Goal: Information Seeking & Learning: Learn about a topic

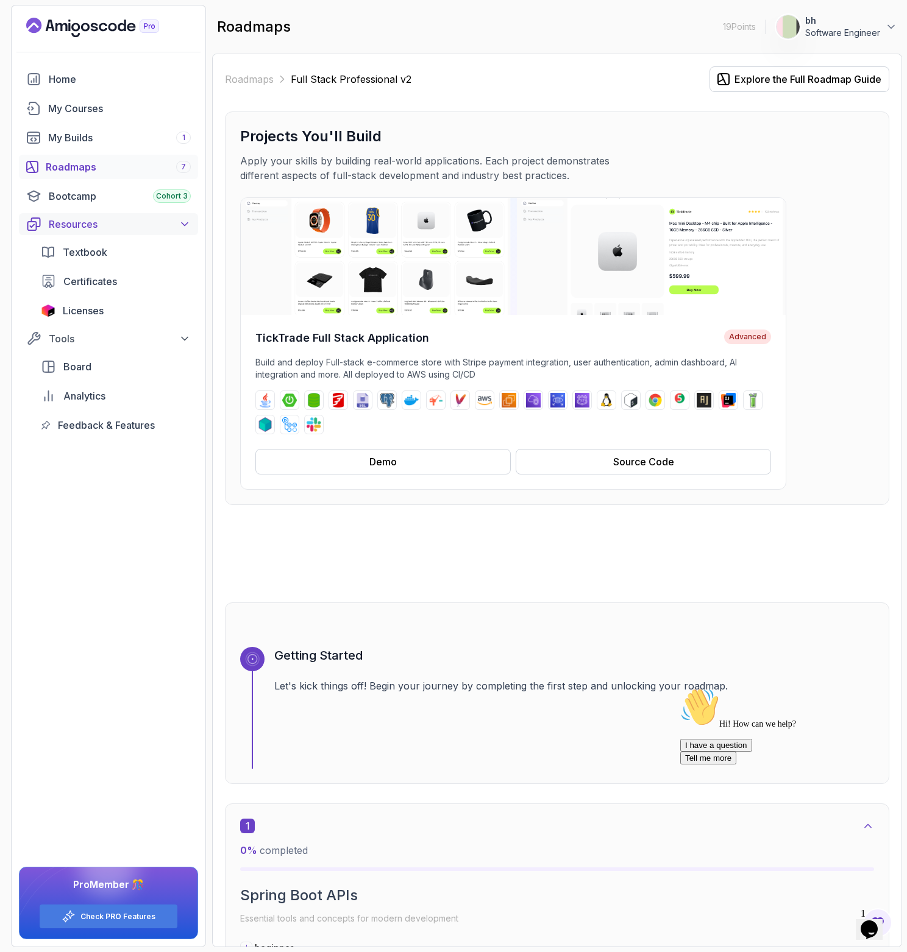
scroll to position [518, 0]
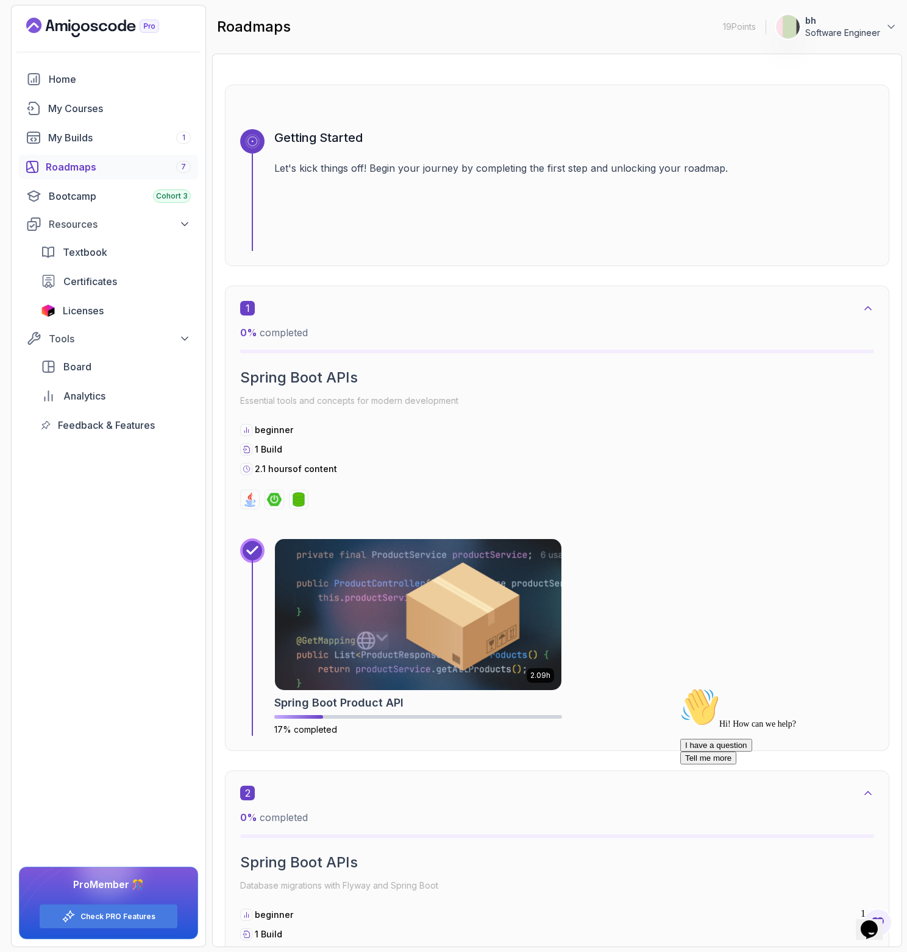
click at [80, 162] on div "Roadmaps 7" at bounding box center [118, 167] width 145 height 15
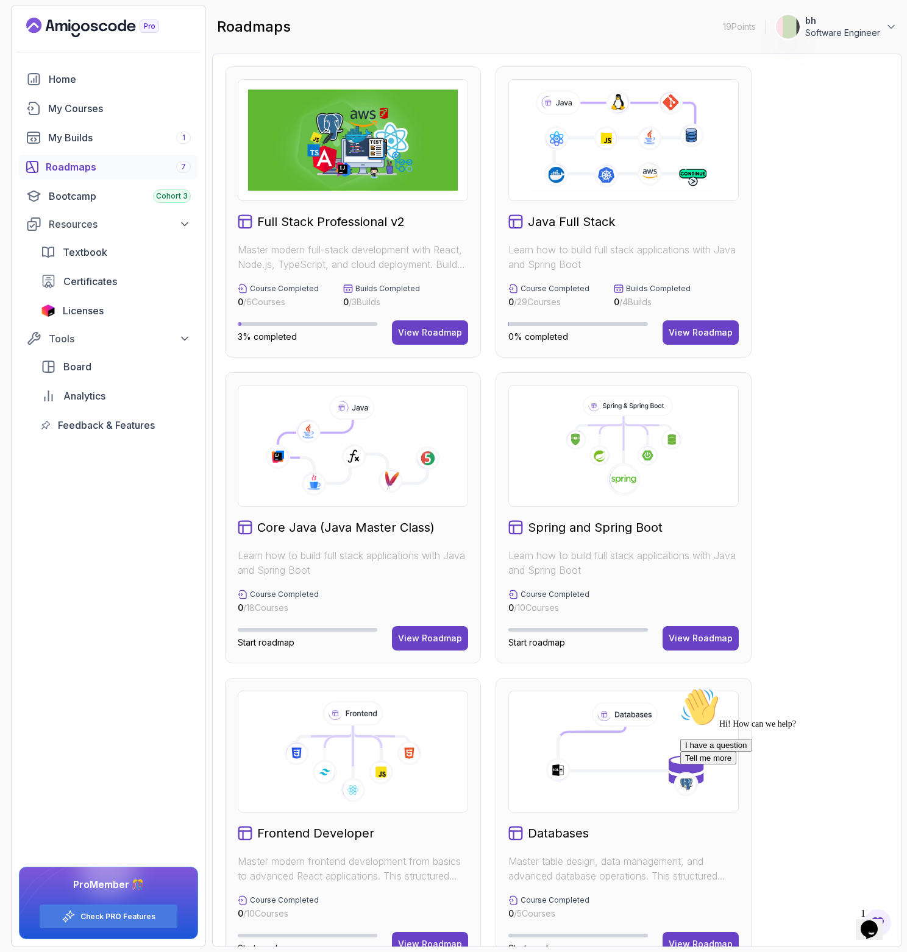
click at [380, 224] on h2 "Full Stack Professional v2" at bounding box center [330, 221] width 147 height 17
click at [433, 328] on div "View Roadmap" at bounding box center [430, 333] width 64 height 12
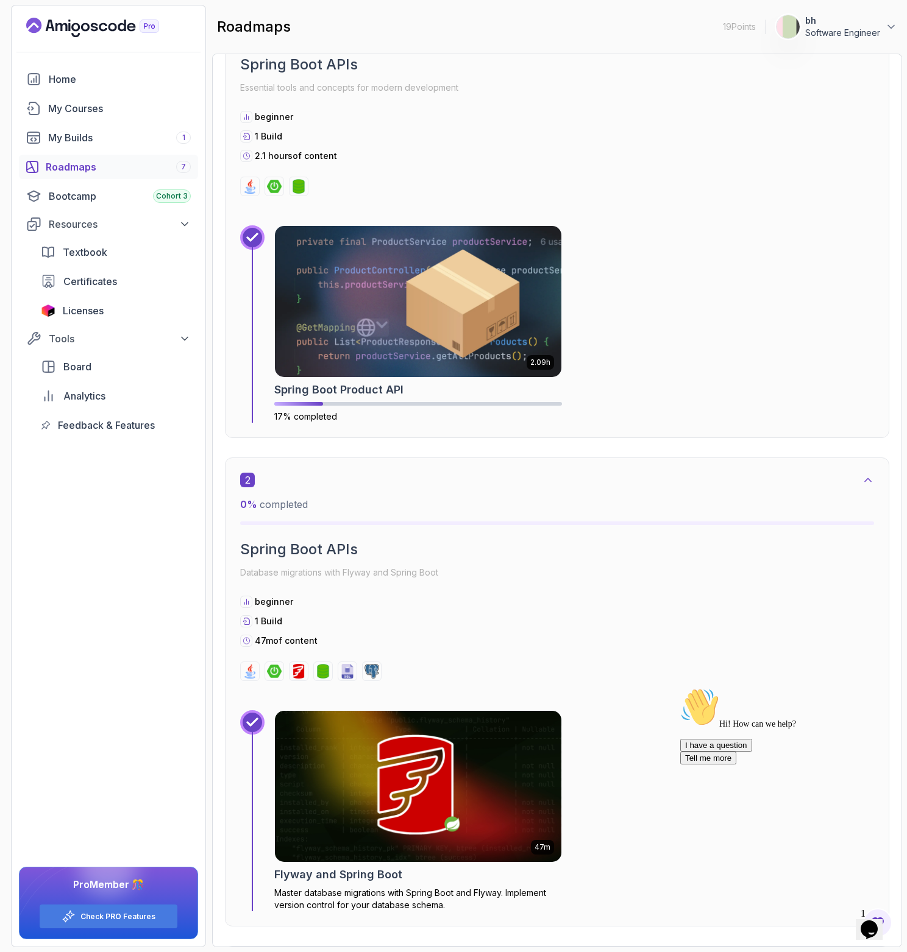
scroll to position [324, 0]
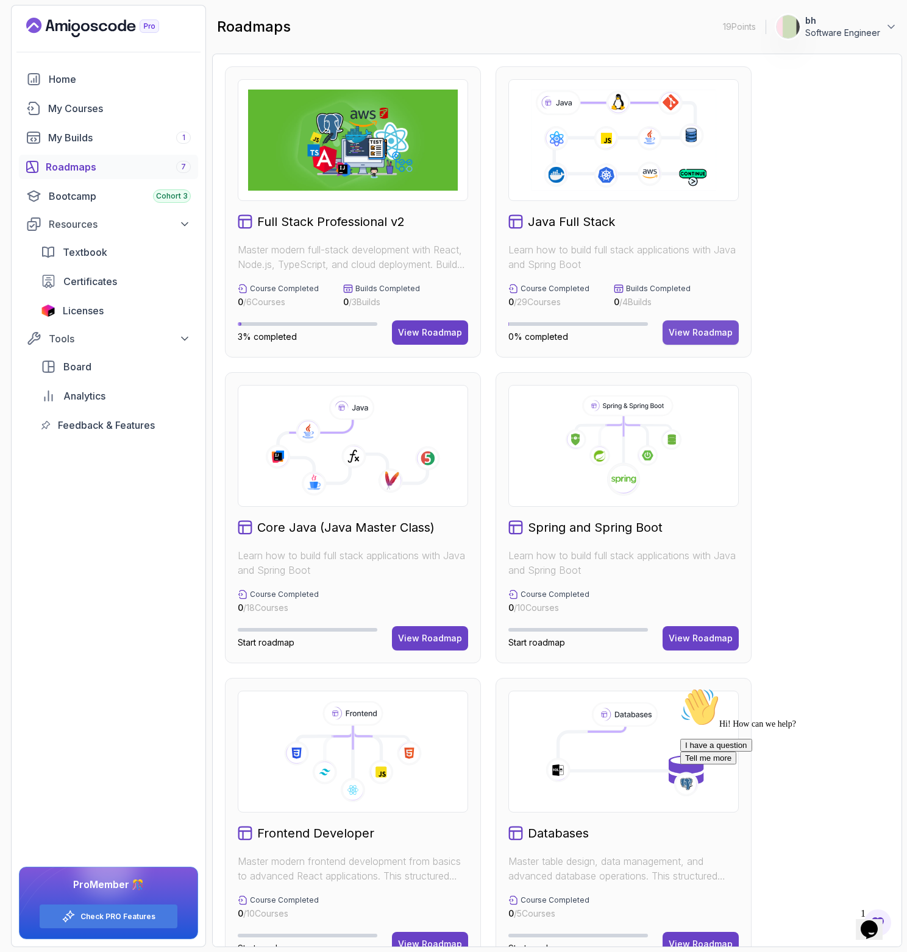
click at [699, 327] on div "View Roadmap" at bounding box center [701, 333] width 64 height 12
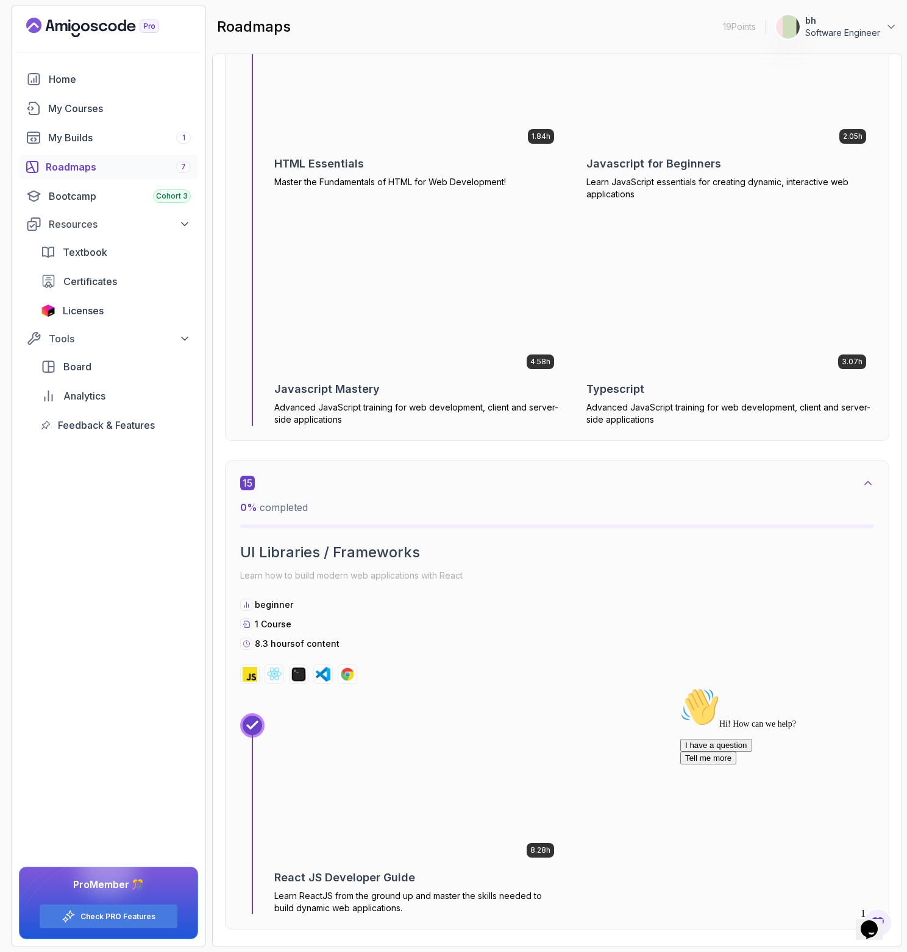
scroll to position [8421, 0]
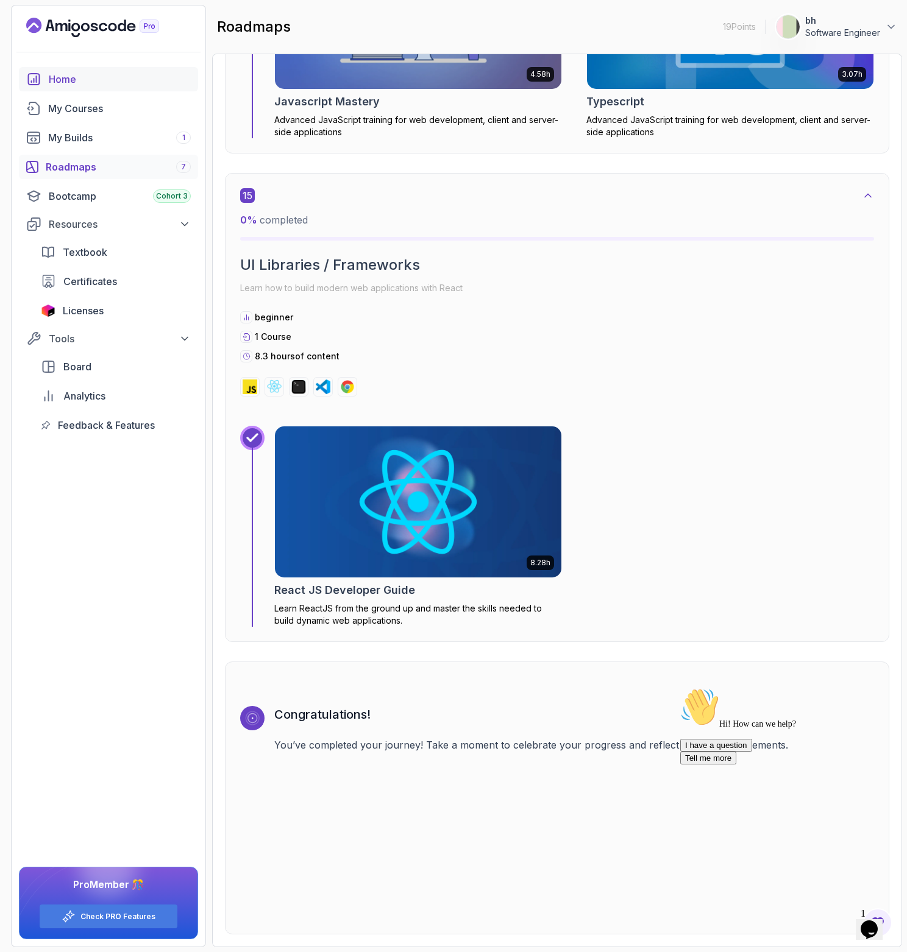
click at [61, 82] on div "Home" at bounding box center [120, 79] width 142 height 15
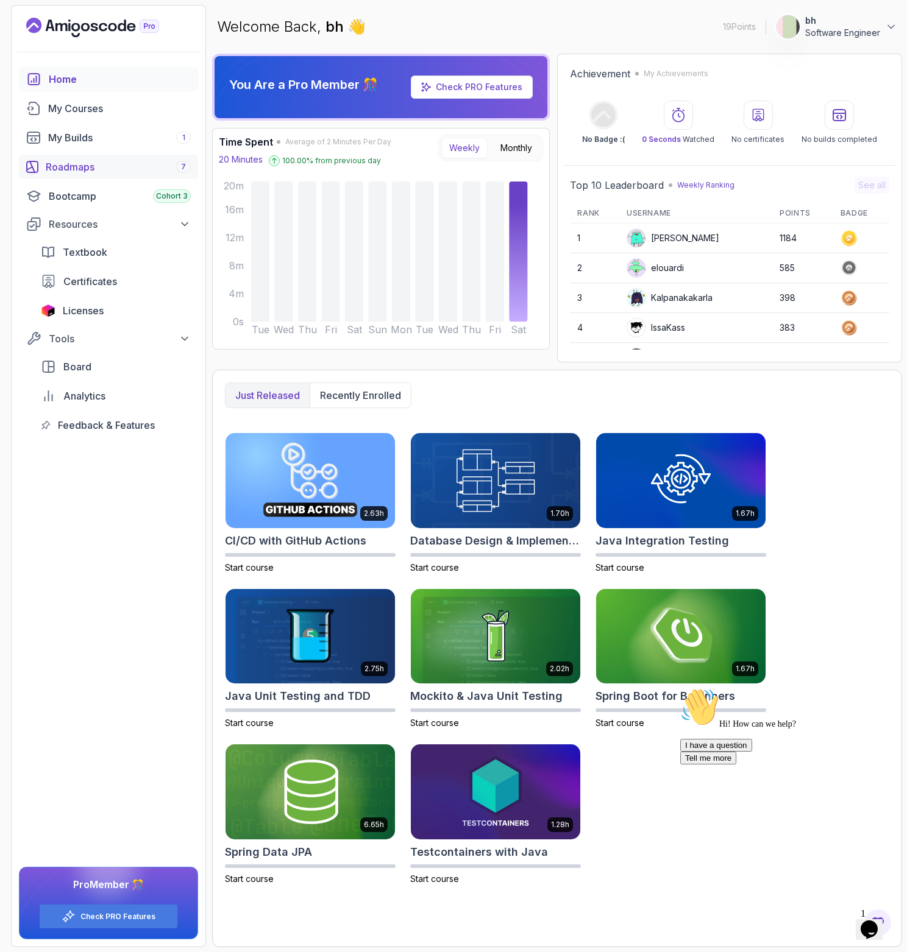
click at [73, 161] on div "Roadmaps 7" at bounding box center [118, 167] width 145 height 15
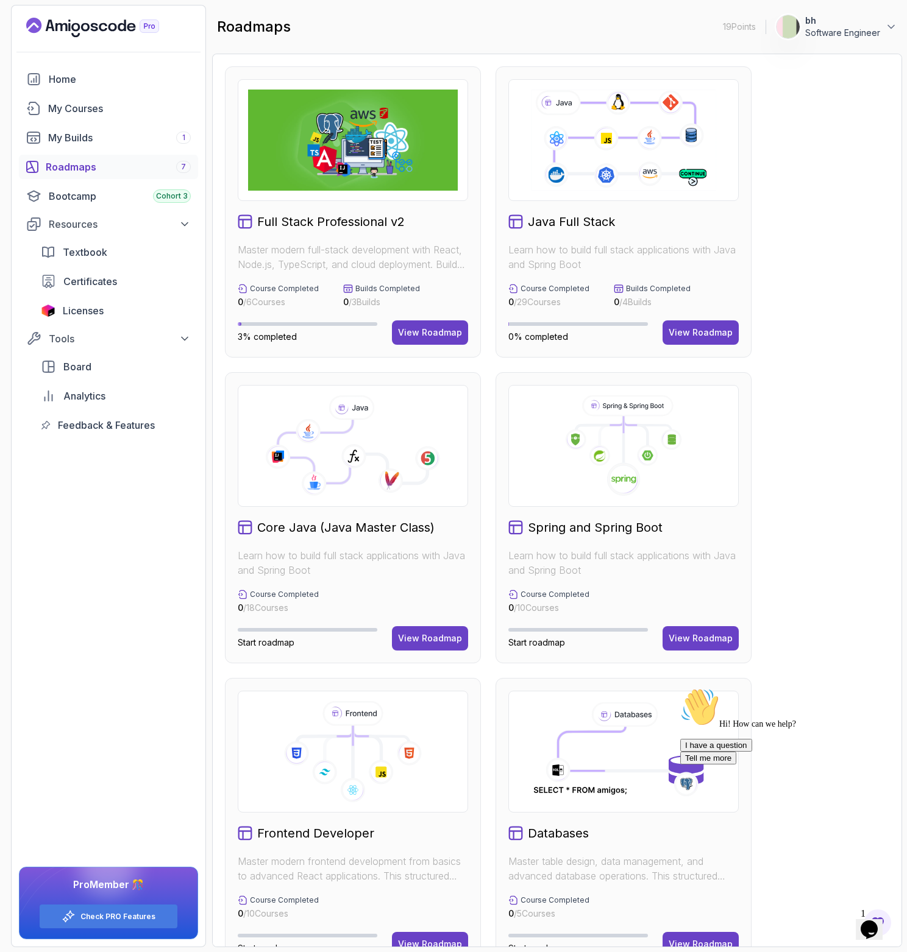
click at [836, 69] on div "Full Stack Professional v2 Master modern full-stack development with React, Nod…" at bounding box center [557, 670] width 664 height 1209
